Goal: Task Accomplishment & Management: Use online tool/utility

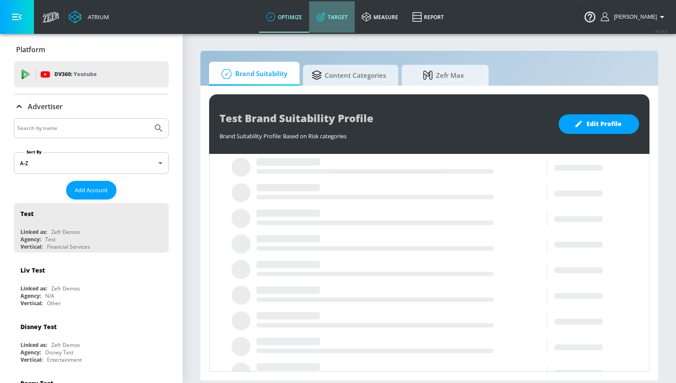
click at [348, 18] on link "Target" at bounding box center [332, 16] width 46 height 31
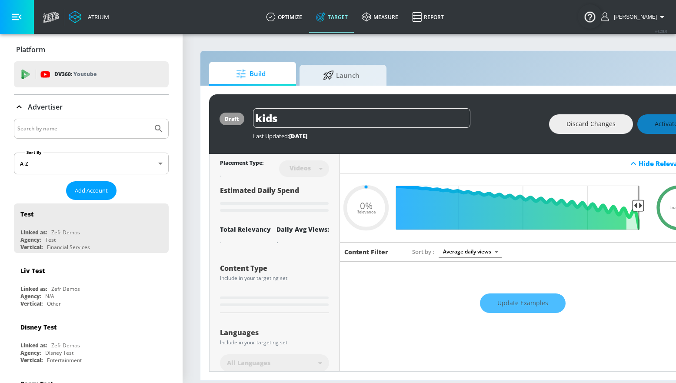
type input "0.05"
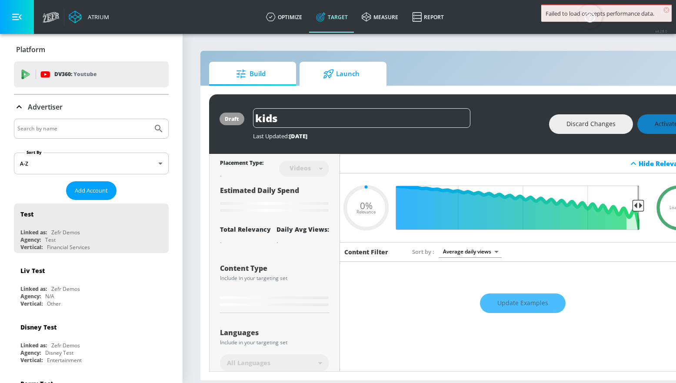
click at [344, 77] on span "Launch" at bounding box center [341, 74] width 66 height 21
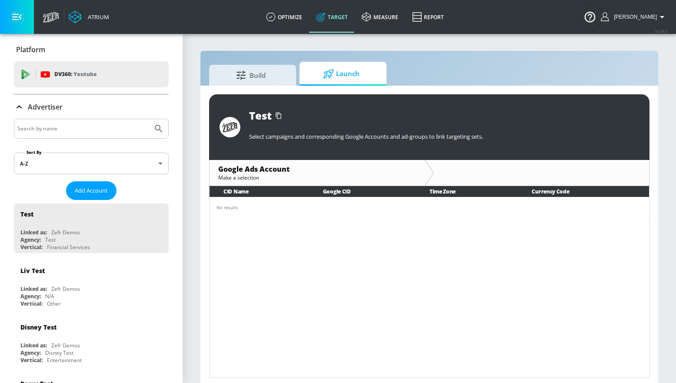
click at [330, 74] on icon at bounding box center [328, 74] width 11 height 10
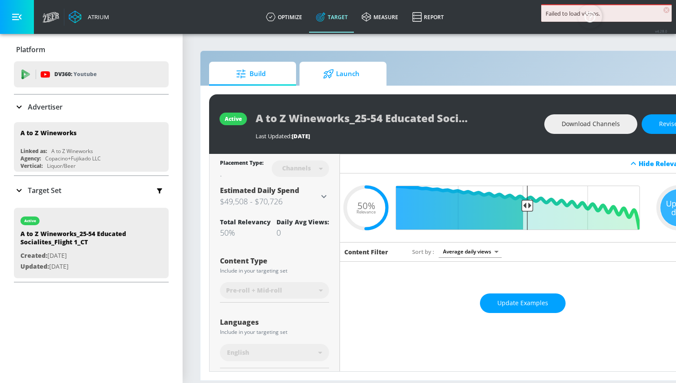
click at [338, 77] on span "Launch" at bounding box center [341, 74] width 66 height 21
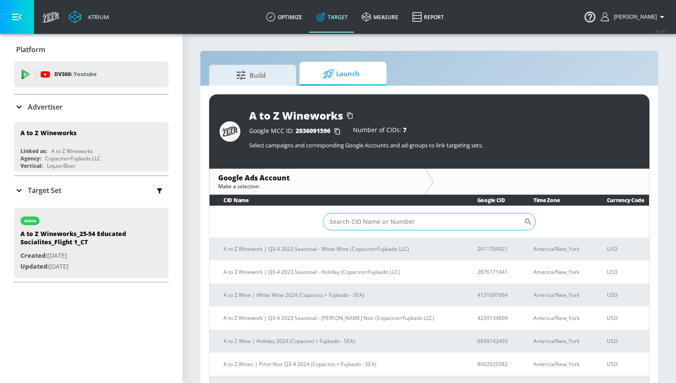
click at [368, 223] on input "Sort By" at bounding box center [423, 221] width 201 height 17
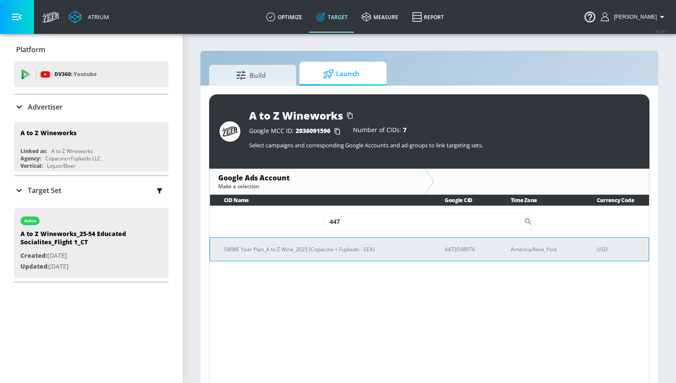
type input "447"
click at [461, 250] on p "4473548976" at bounding box center [467, 249] width 45 height 9
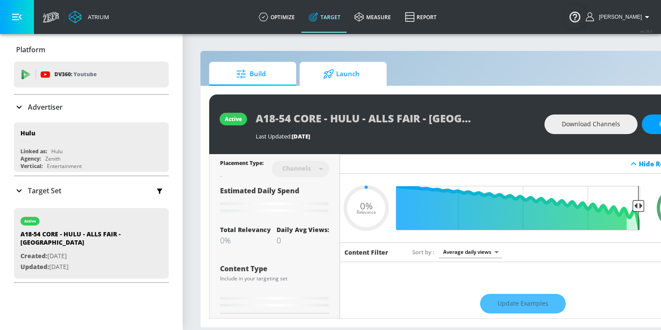
click at [335, 75] on div at bounding box center [329, 74] width 13 height 10
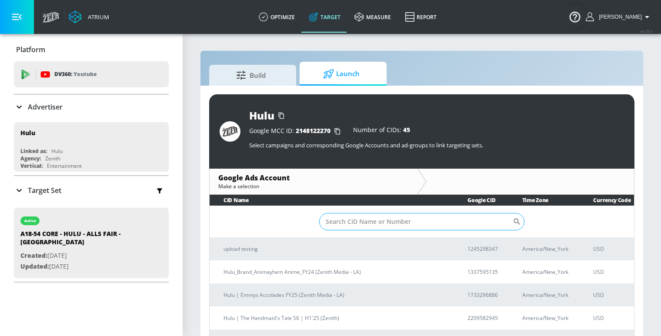
click at [397, 222] on input "Sort By" at bounding box center [416, 221] width 194 height 17
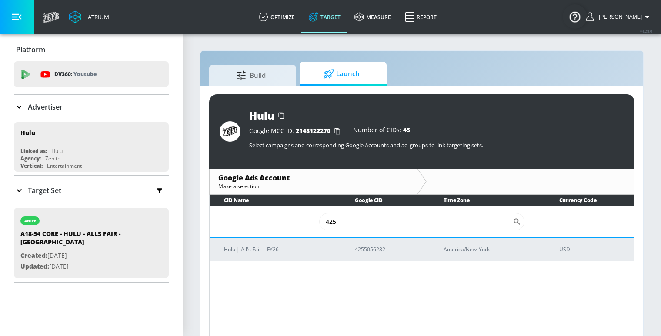
type input "425"
click at [374, 252] on p "4255056282" at bounding box center [389, 249] width 68 height 9
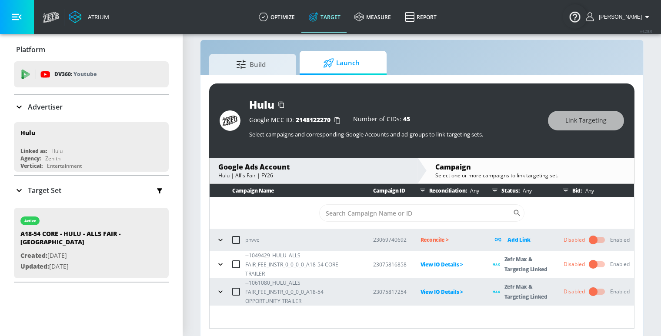
scroll to position [13, 0]
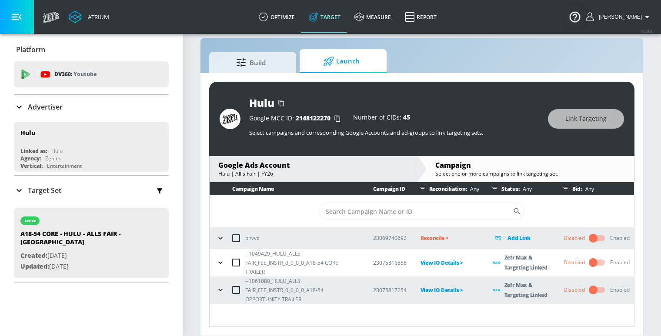
click at [219, 262] on icon "button" at bounding box center [220, 262] width 9 height 9
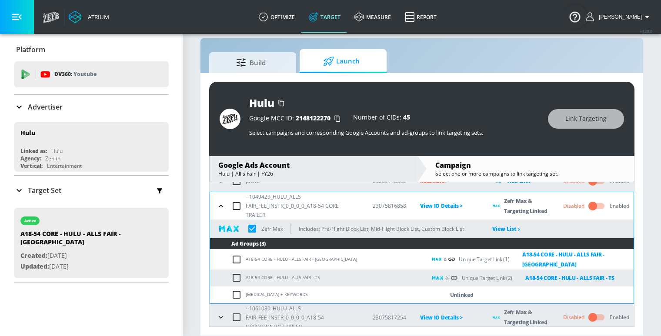
scroll to position [58, 0]
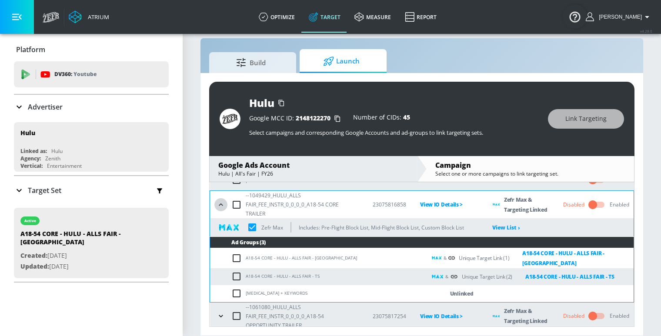
click at [216, 205] on button "button" at bounding box center [220, 204] width 13 height 13
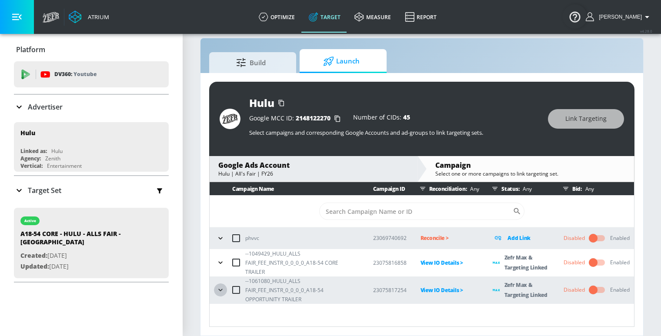
click at [221, 288] on icon "button" at bounding box center [220, 290] width 9 height 9
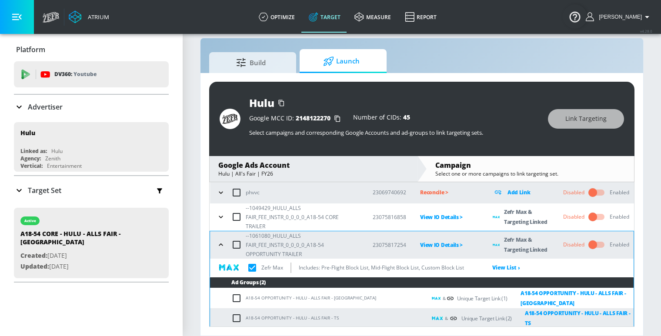
scroll to position [48, 0]
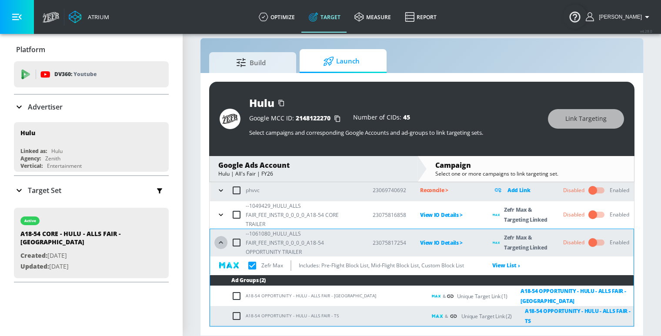
click at [220, 240] on icon "button" at bounding box center [221, 242] width 9 height 9
